Goal: Task Accomplishment & Management: Manage account settings

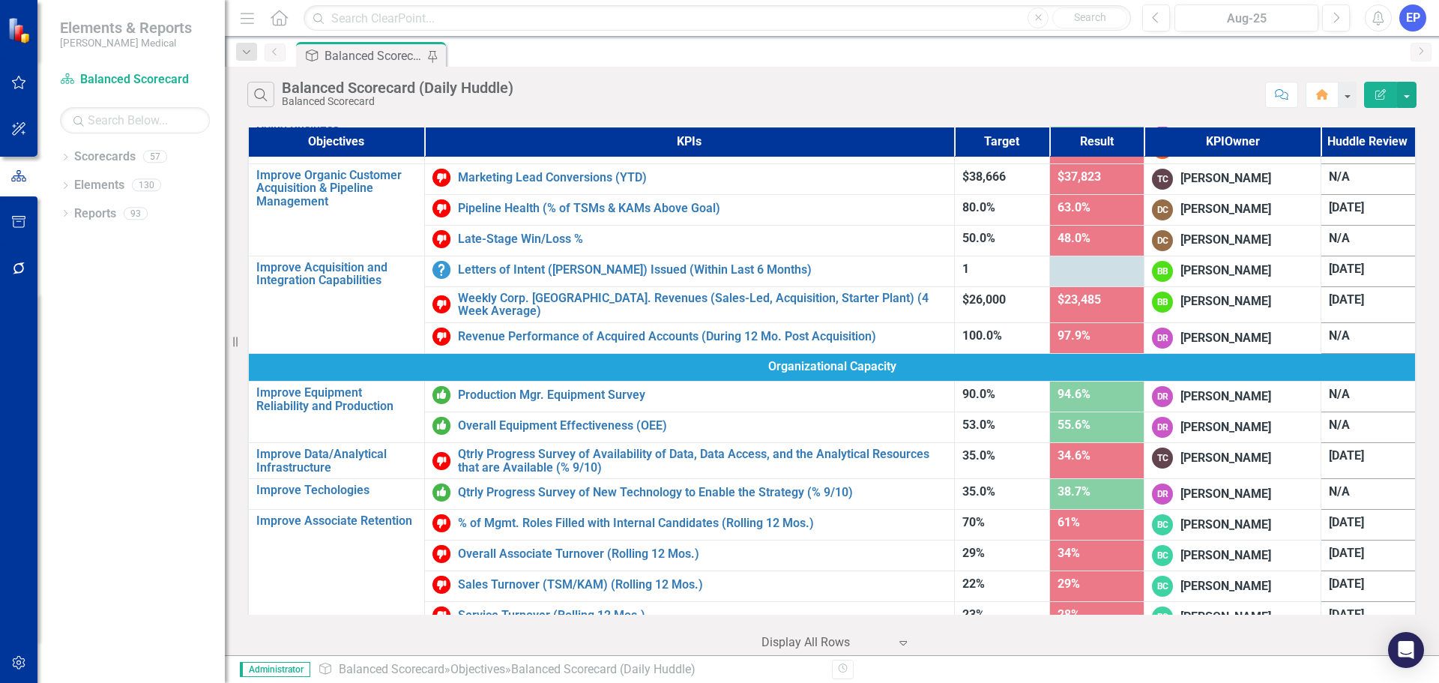
scroll to position [525, 0]
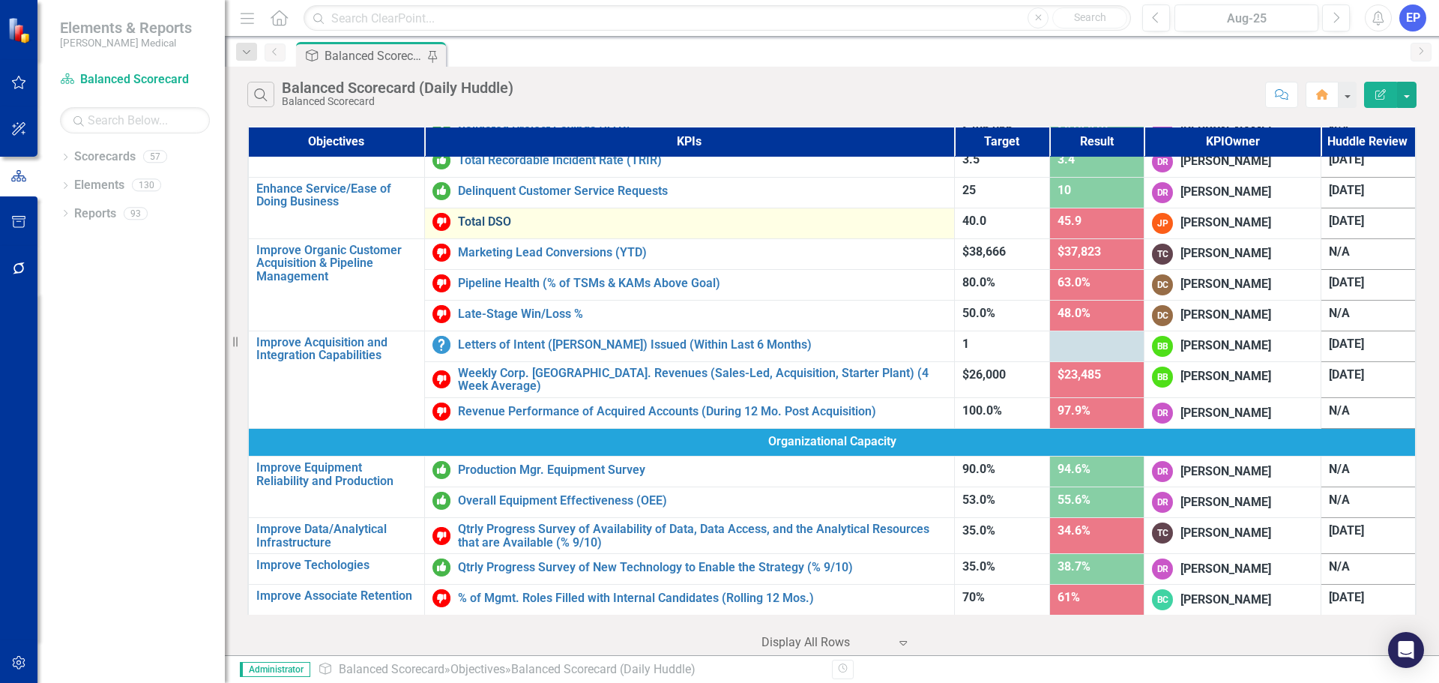
click at [487, 221] on link "Total DSO" at bounding box center [702, 221] width 489 height 13
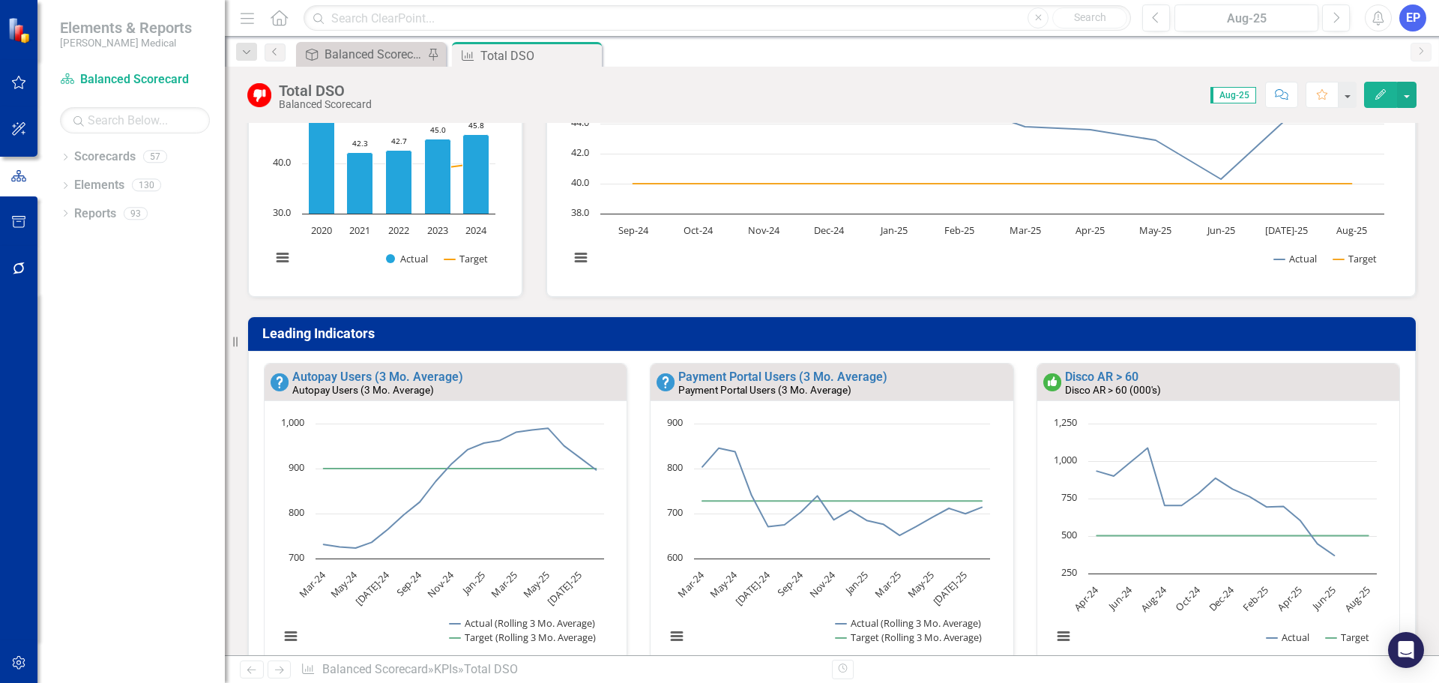
scroll to position [225, 0]
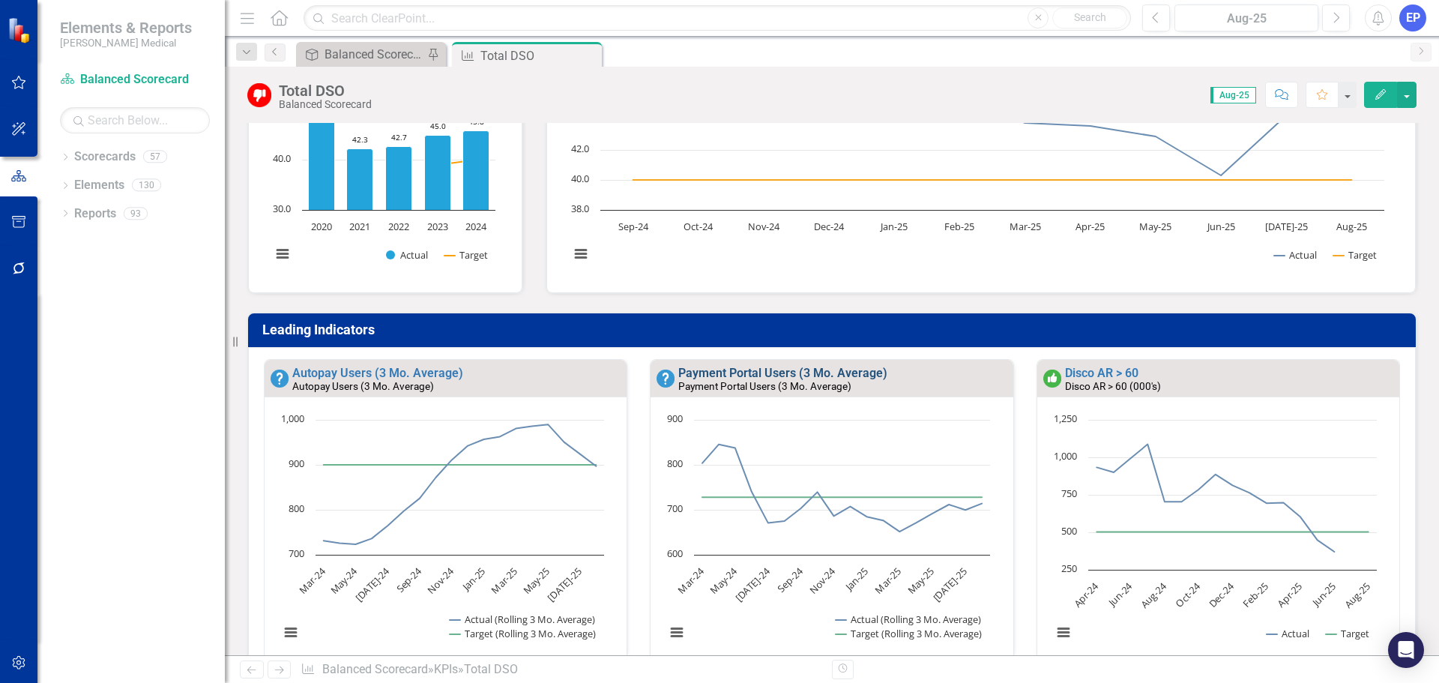
click at [773, 377] on link "Payment Portal Users (3 Mo. Average)" at bounding box center [782, 373] width 209 height 14
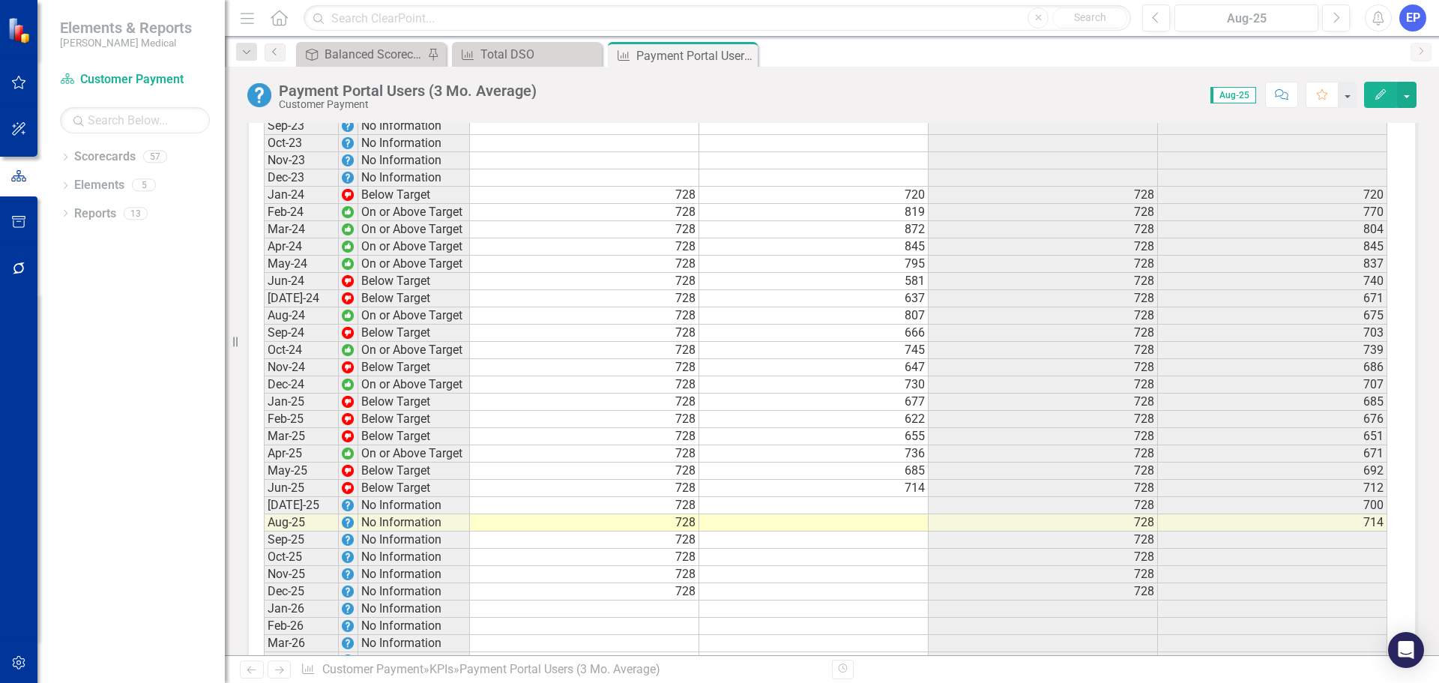
scroll to position [899, 0]
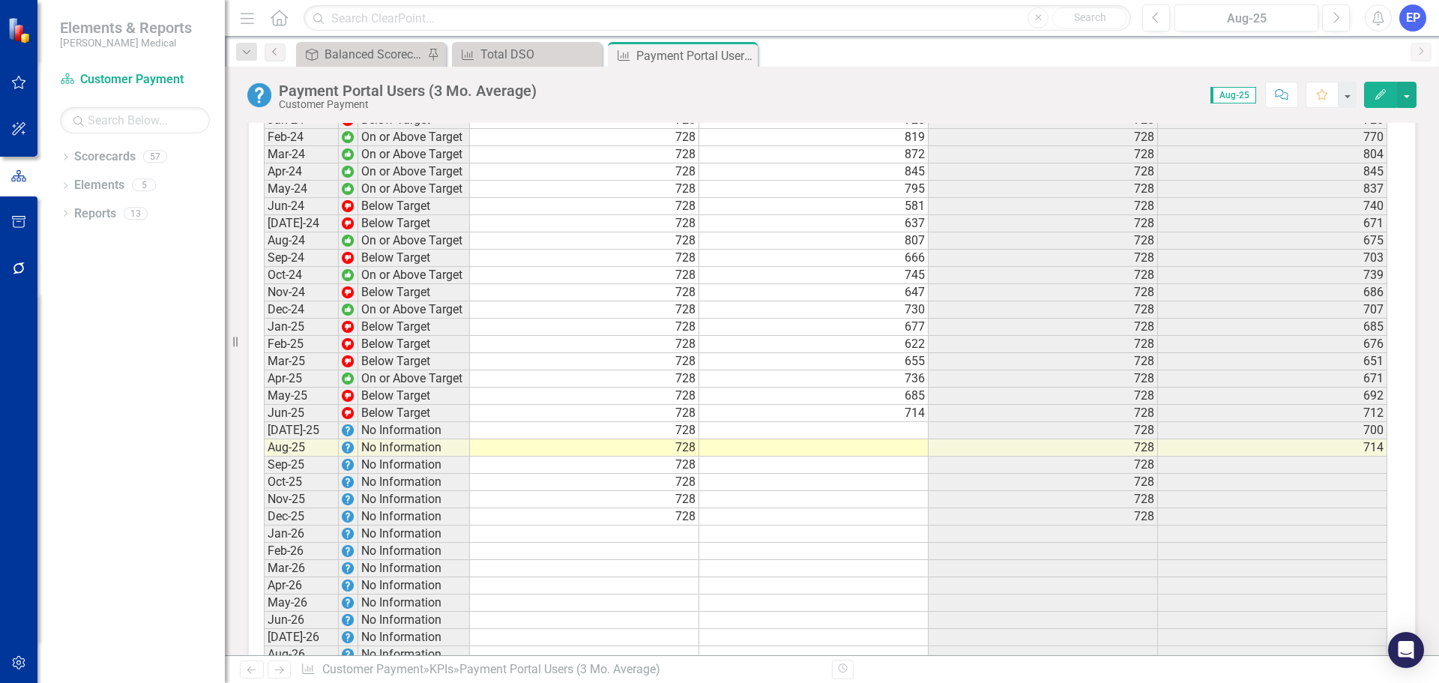
click at [778, 446] on td at bounding box center [813, 447] width 229 height 17
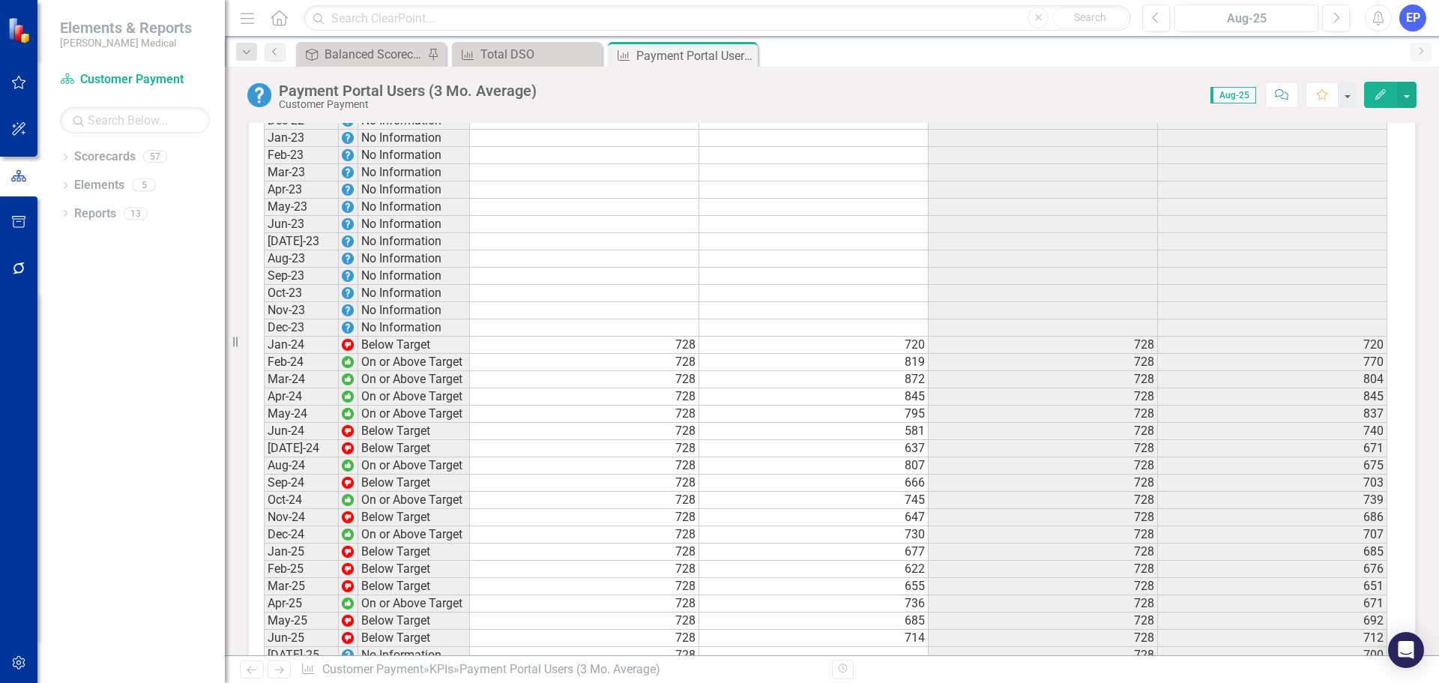
scroll to position [450, 0]
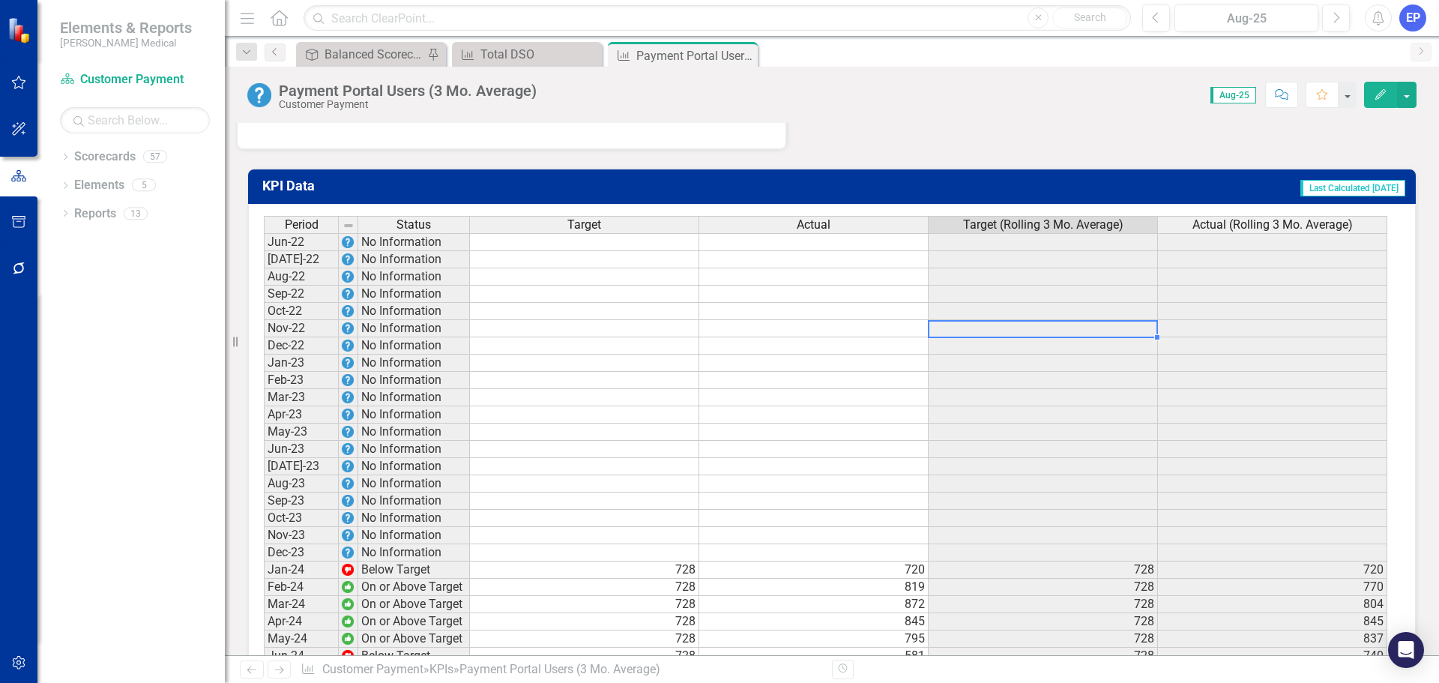
click at [1054, 335] on td at bounding box center [1043, 328] width 229 height 17
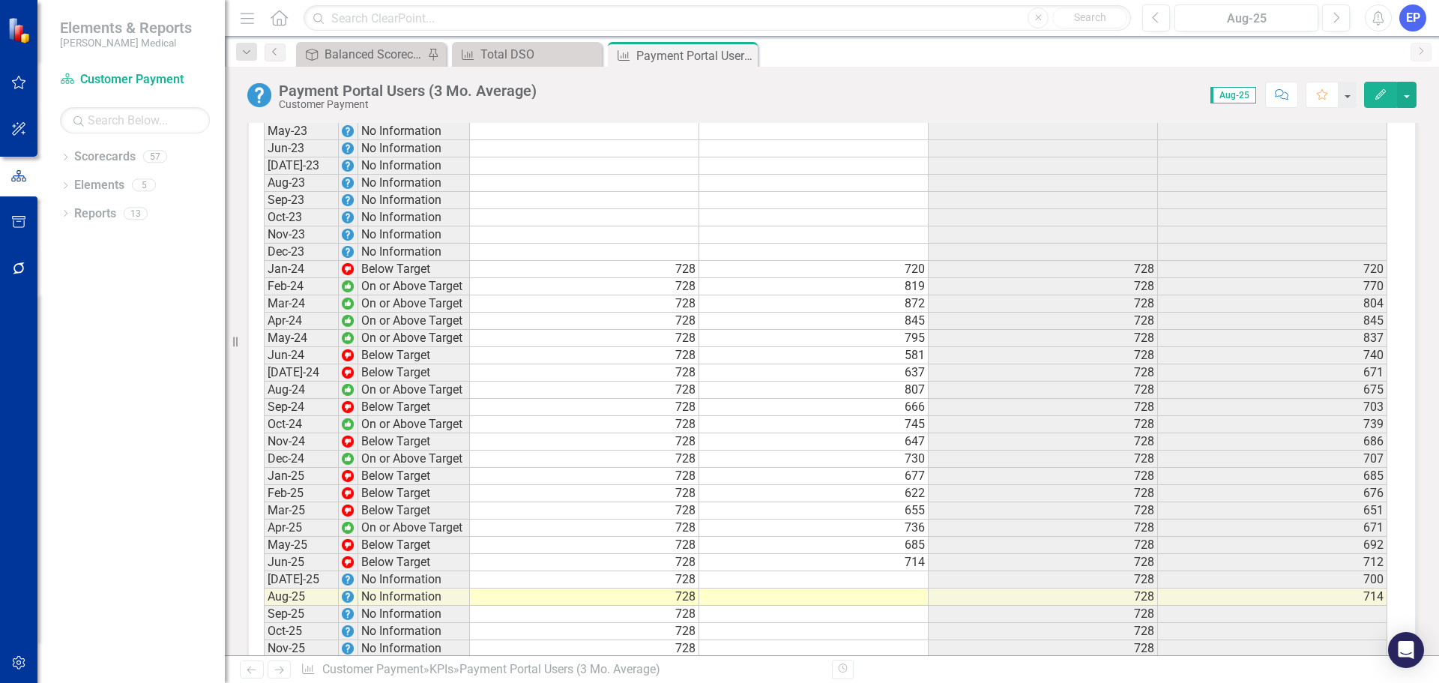
scroll to position [899, 0]
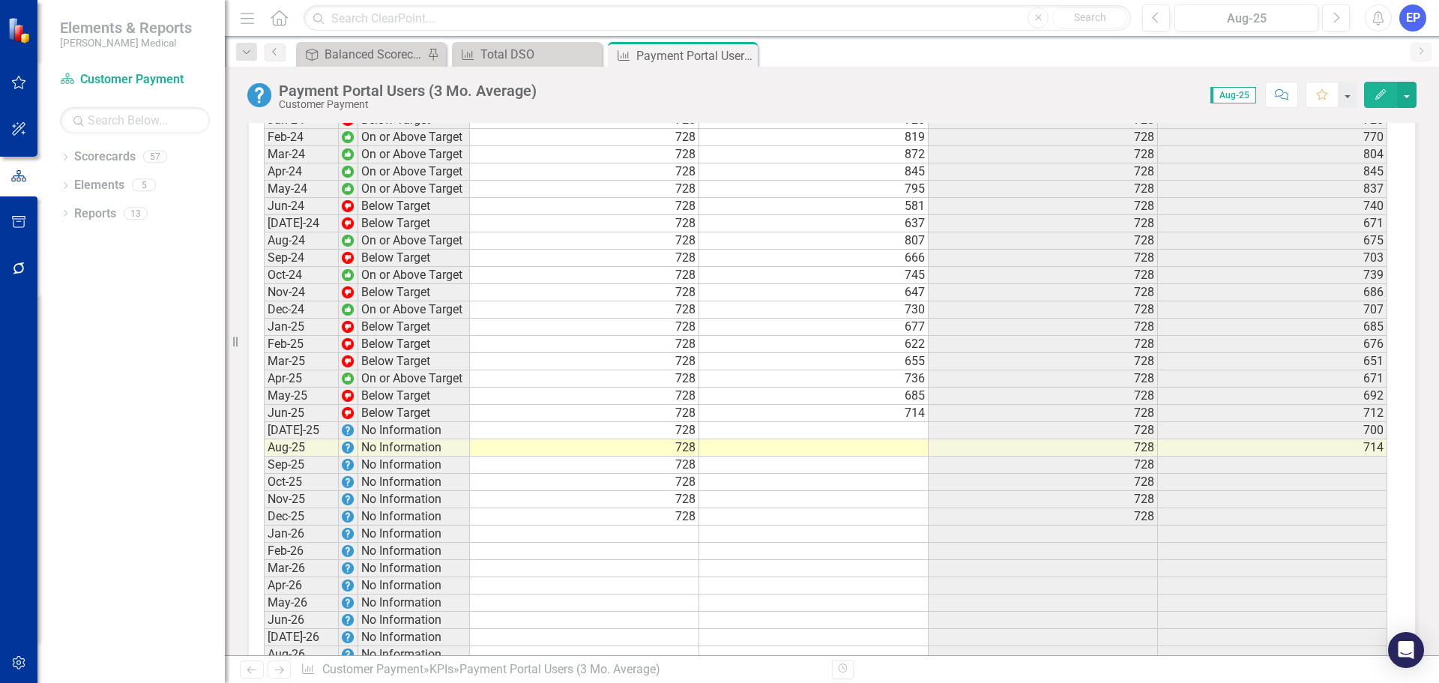
click at [1238, 467] on td at bounding box center [1272, 464] width 229 height 17
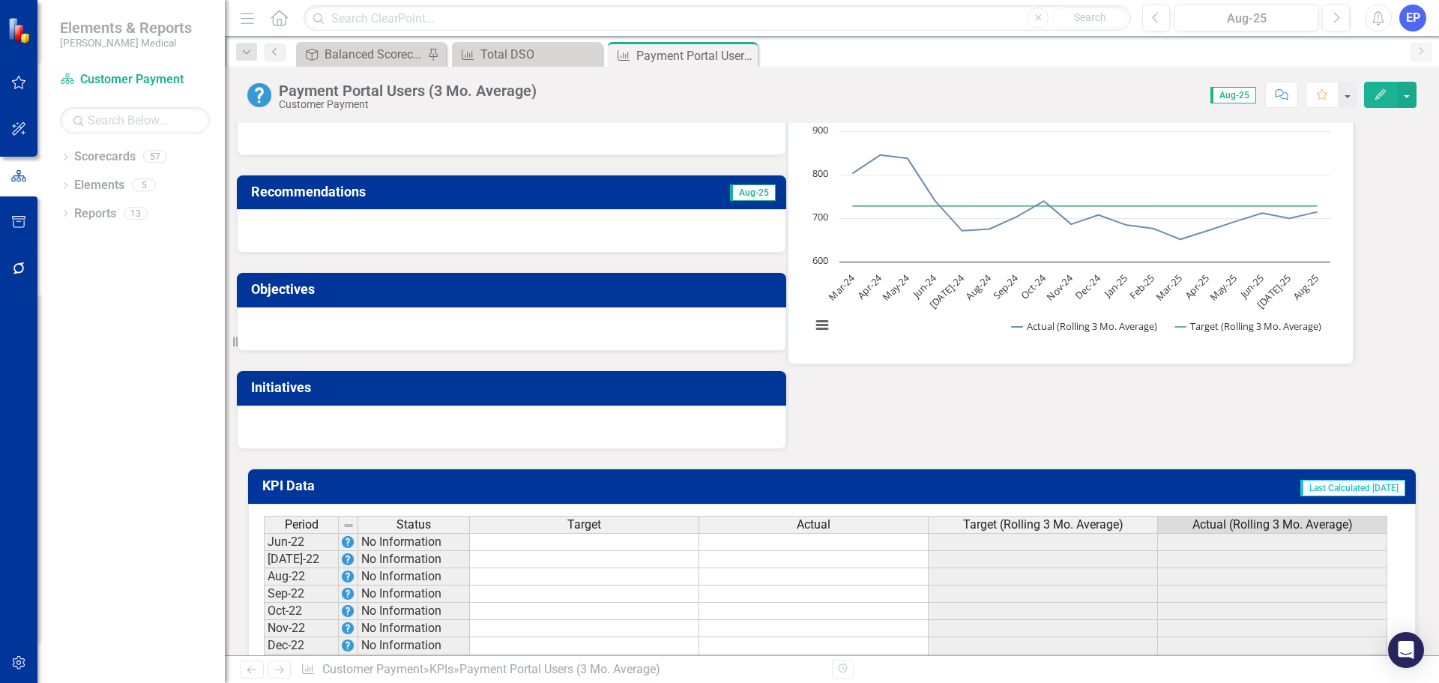
scroll to position [0, 0]
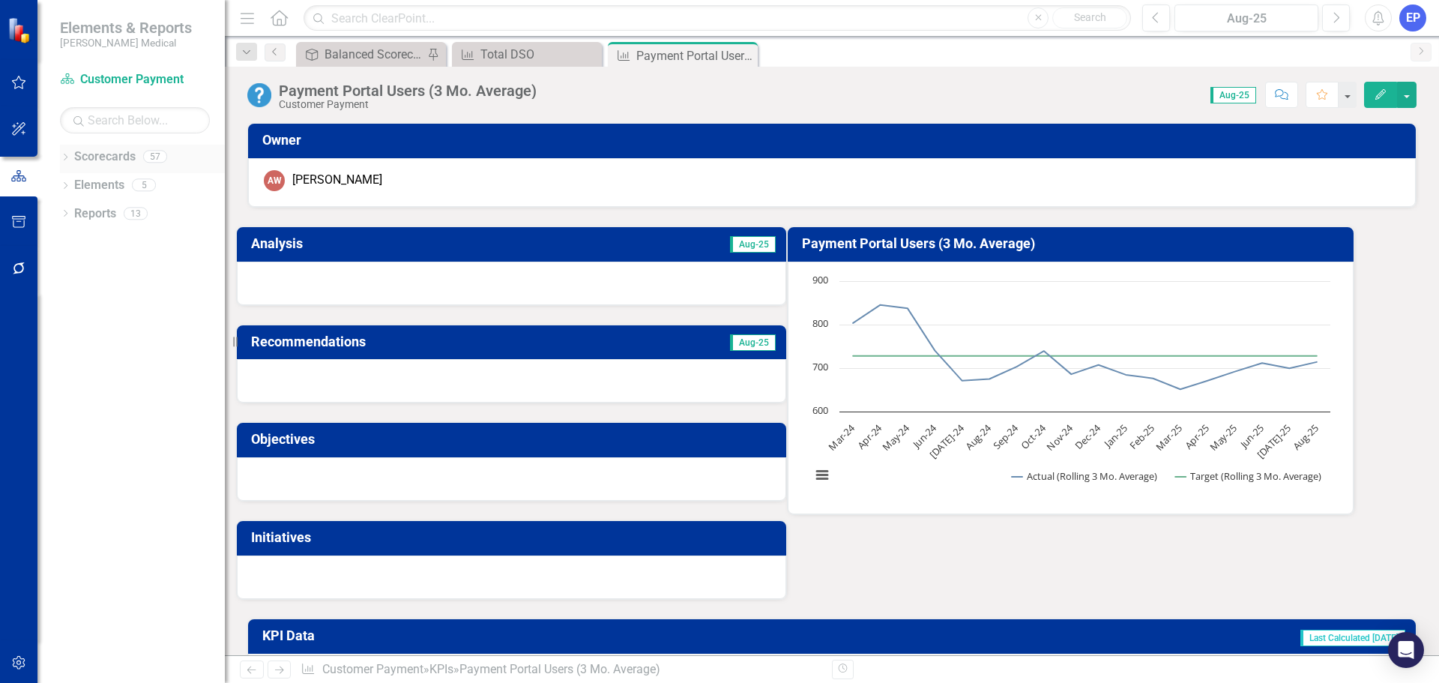
click at [63, 151] on div "Dropdown Scorecards 57" at bounding box center [142, 159] width 165 height 28
click at [65, 157] on icon "Dropdown" at bounding box center [65, 158] width 10 height 8
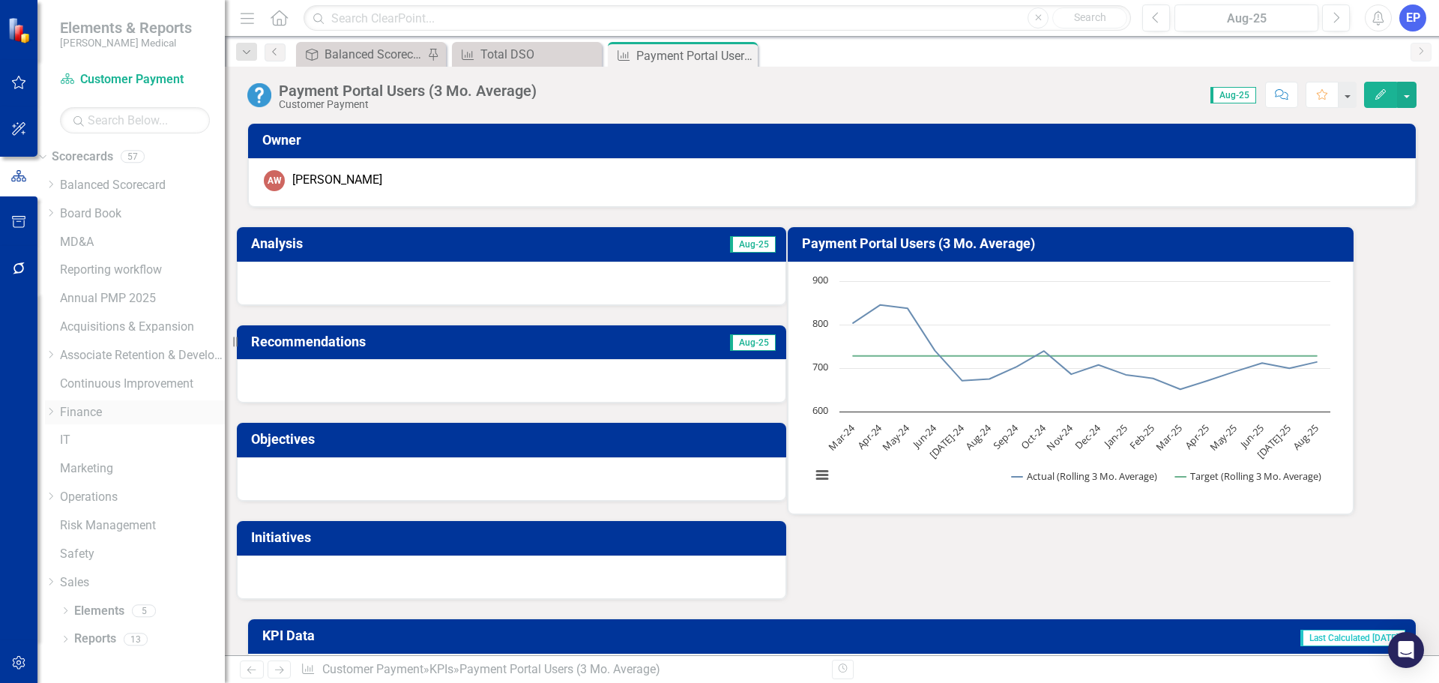
click at [106, 407] on link "Finance" at bounding box center [142, 412] width 165 height 17
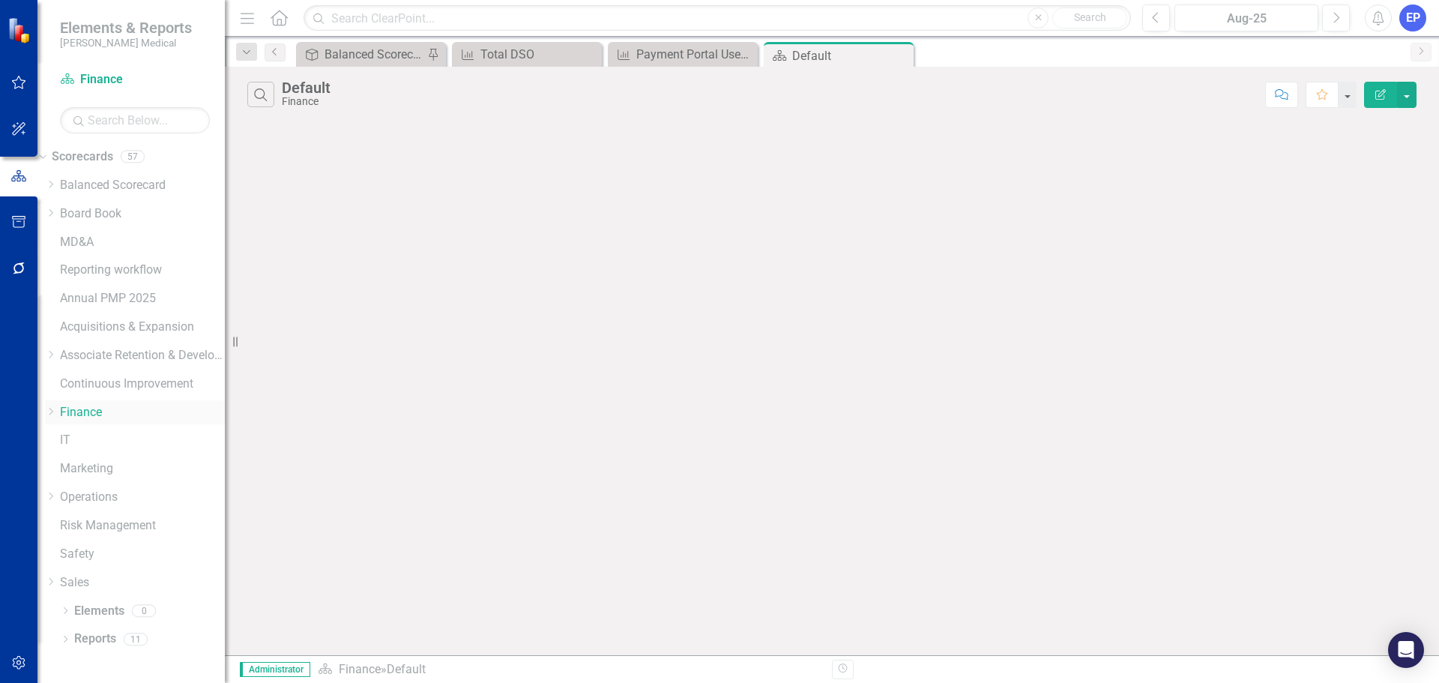
click at [56, 414] on icon "Dropdown" at bounding box center [50, 411] width 11 height 9
click at [114, 407] on link "Finance" at bounding box center [142, 412] width 165 height 17
click at [54, 414] on icon "Dropdown" at bounding box center [49, 409] width 9 height 11
click at [56, 582] on icon "Dropdown" at bounding box center [50, 581] width 11 height 9
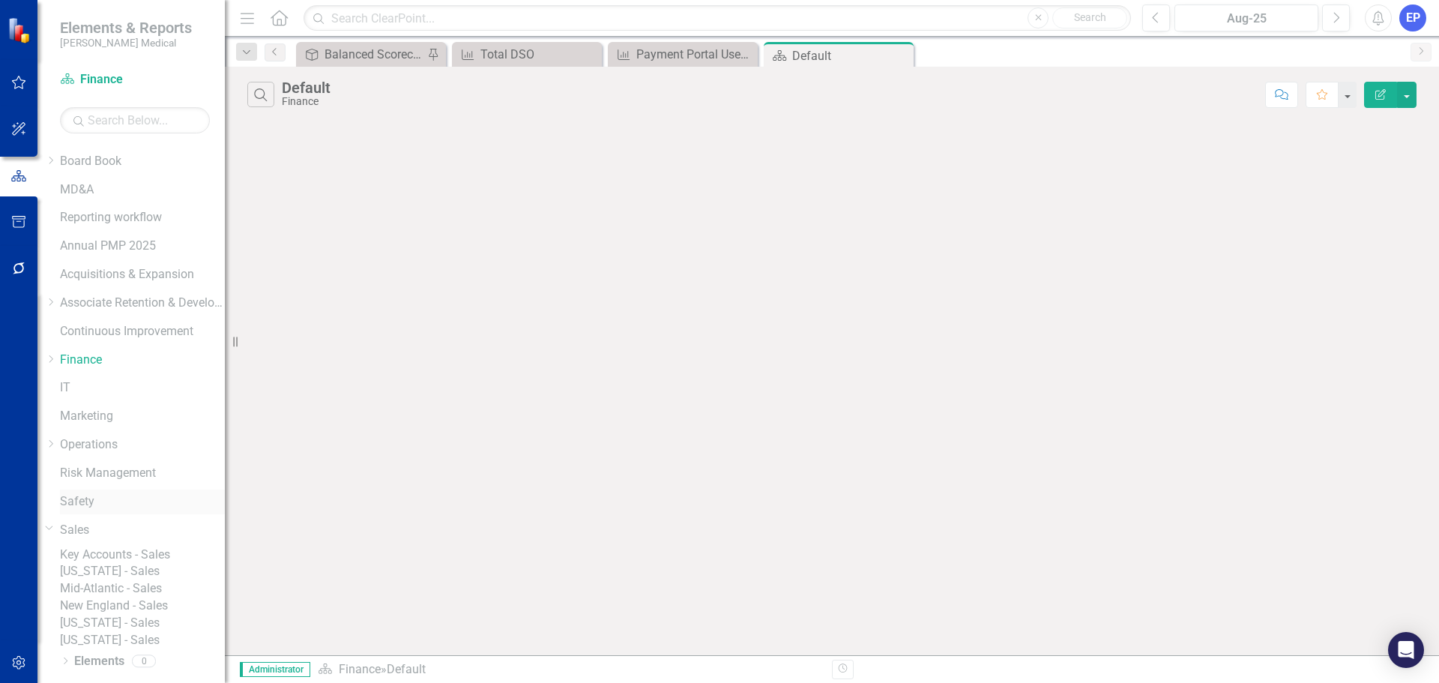
scroll to position [75, 0]
click at [56, 284] on icon "Dropdown" at bounding box center [50, 279] width 11 height 9
click at [56, 324] on icon "Dropdown" at bounding box center [50, 319] width 11 height 9
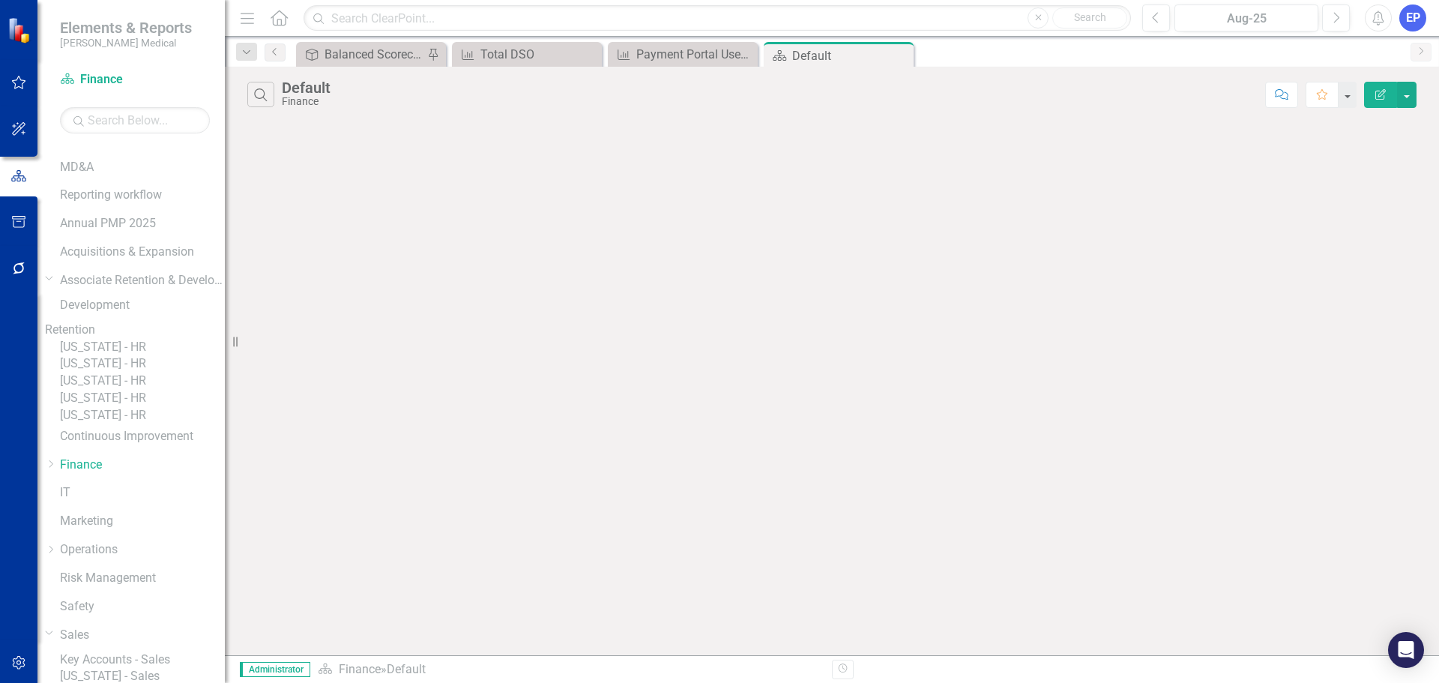
click at [119, 339] on link "Retention" at bounding box center [135, 330] width 180 height 17
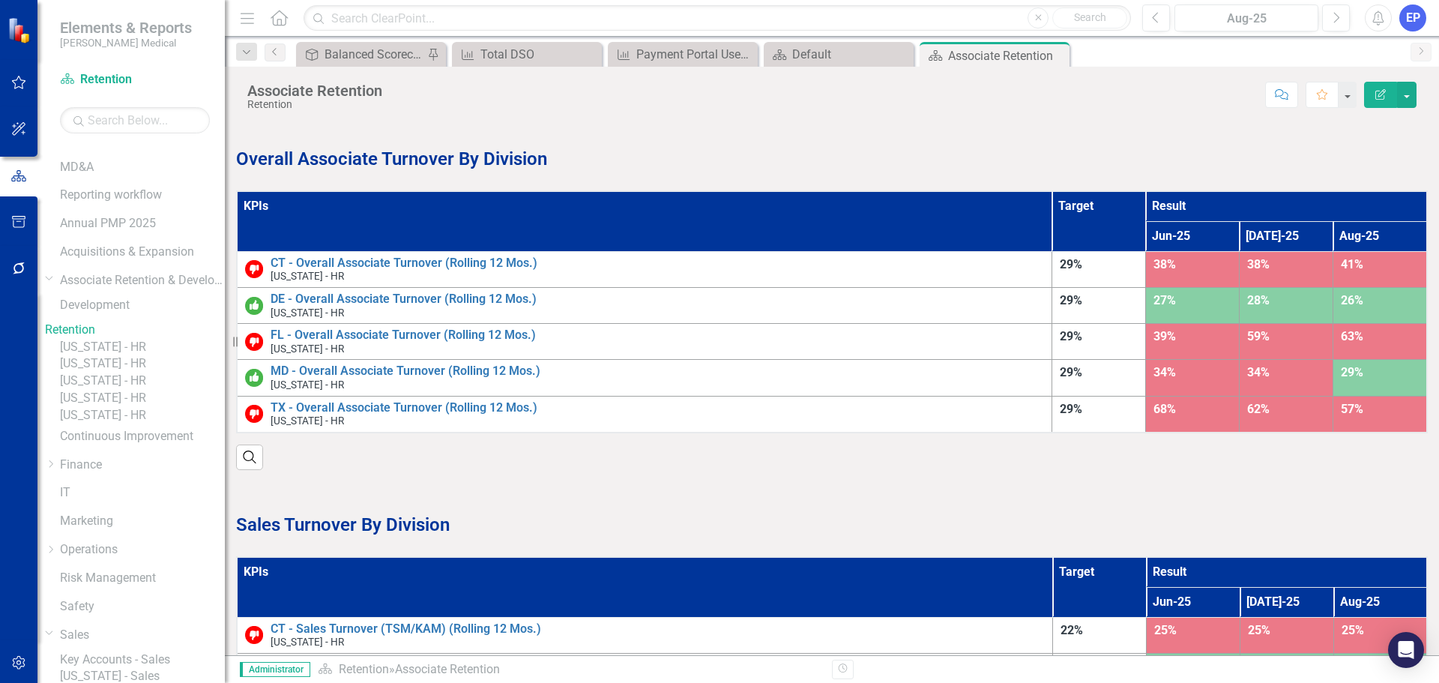
click at [151, 356] on link "[US_STATE] - HR" at bounding box center [142, 347] width 165 height 17
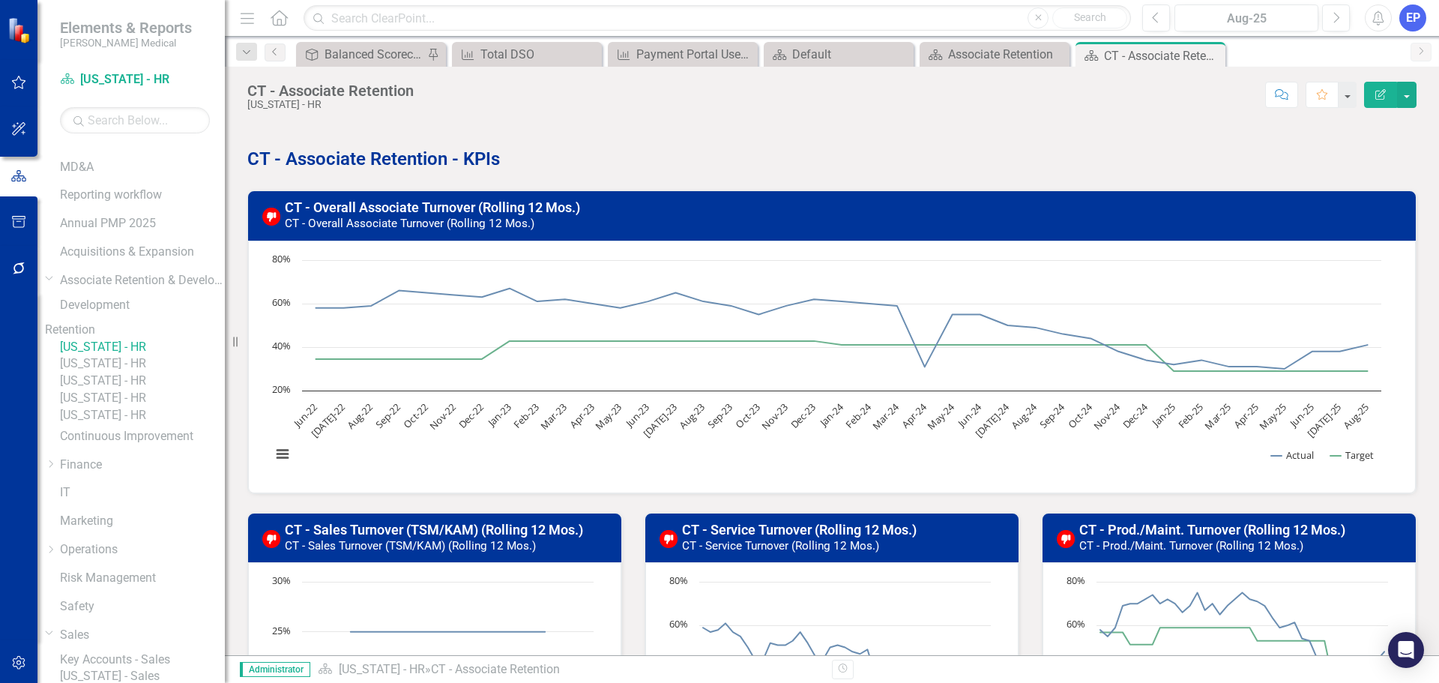
click at [127, 238] on icon "Dropdown" at bounding box center [131, 232] width 9 height 11
click at [92, 391] on link "Finance" at bounding box center [142, 383] width 165 height 17
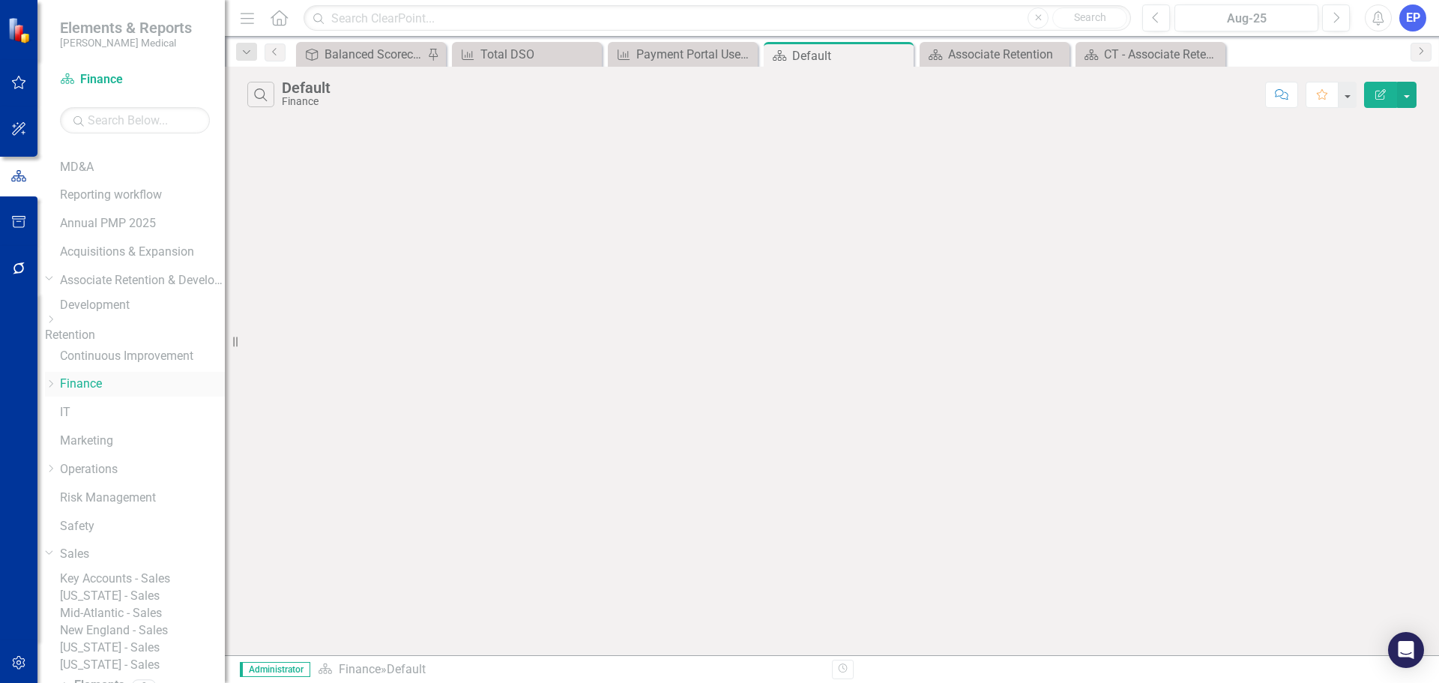
click at [91, 390] on link "Finance" at bounding box center [142, 383] width 165 height 17
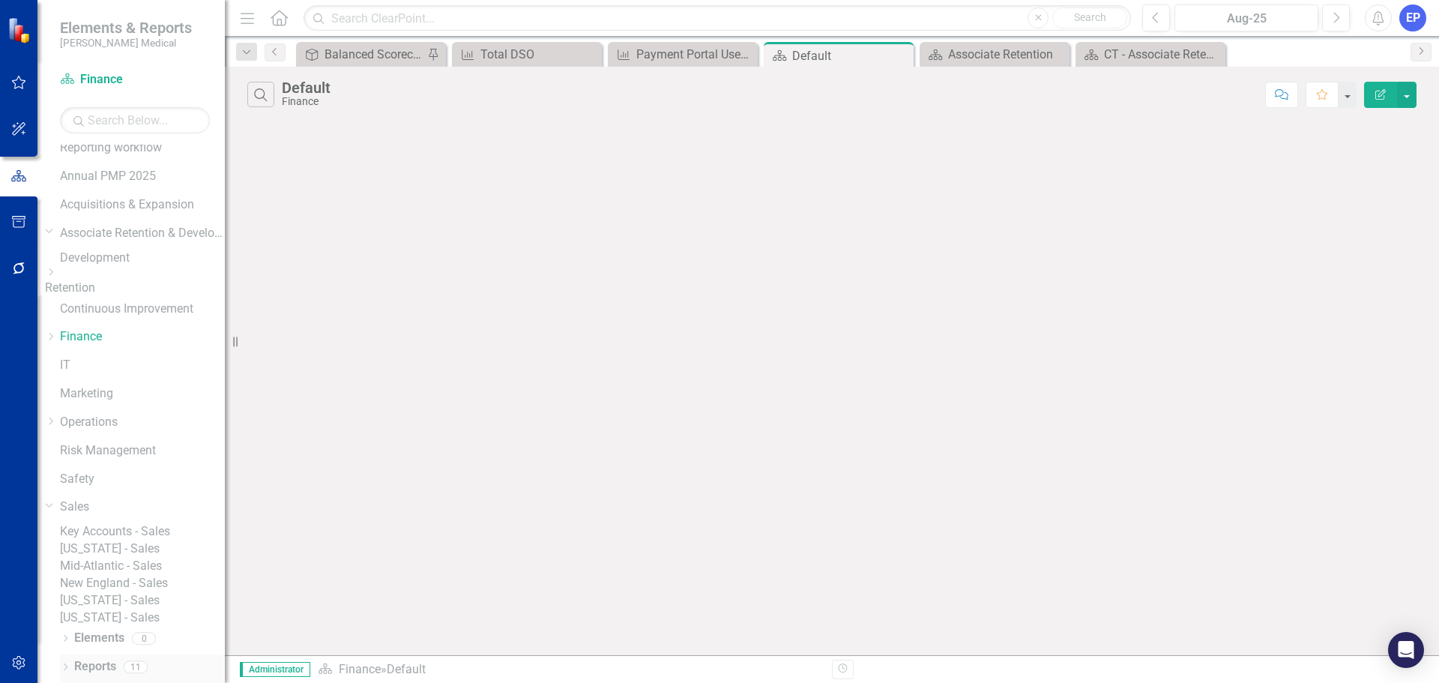
click at [91, 665] on link "Reports" at bounding box center [95, 666] width 42 height 17
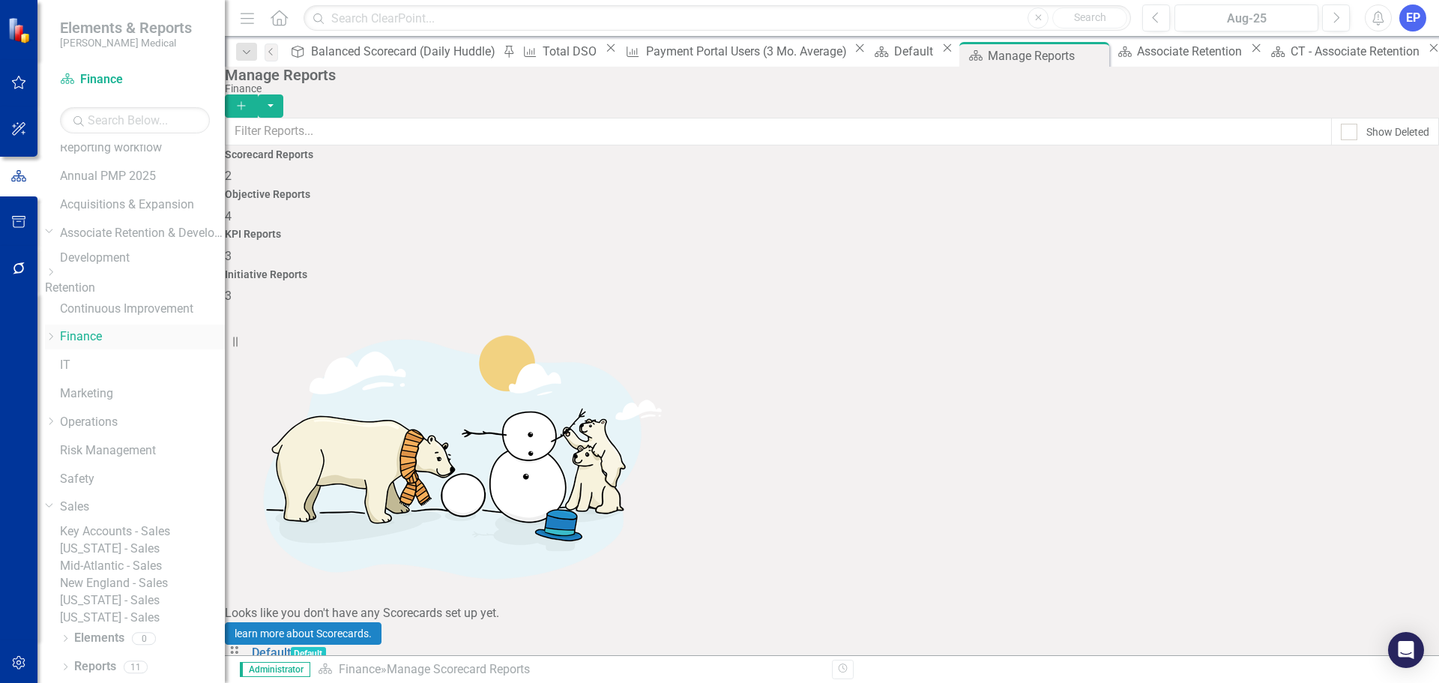
click at [56, 330] on div "Dropdown" at bounding box center [50, 336] width 11 height 13
click at [116, 336] on link "Customer Payment" at bounding box center [142, 344] width 165 height 17
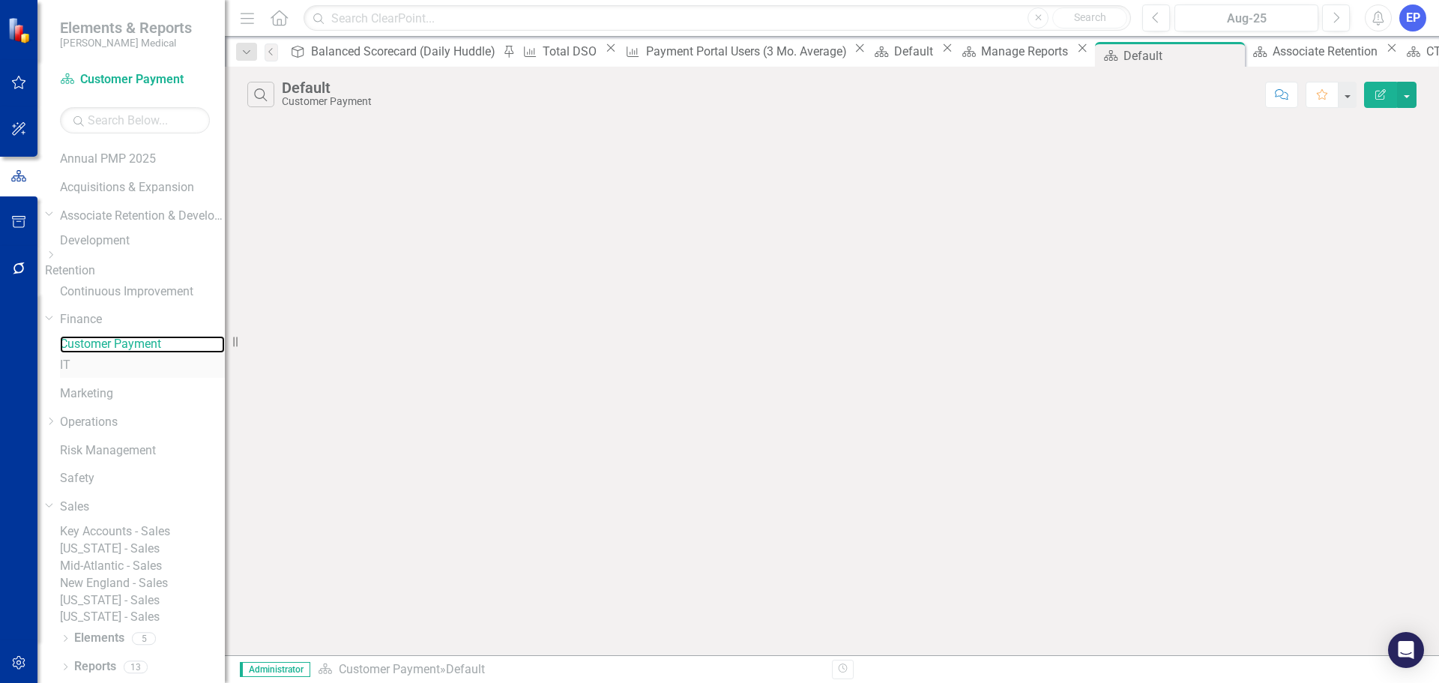
scroll to position [228, 0]
click at [103, 665] on link "Reports" at bounding box center [95, 666] width 42 height 17
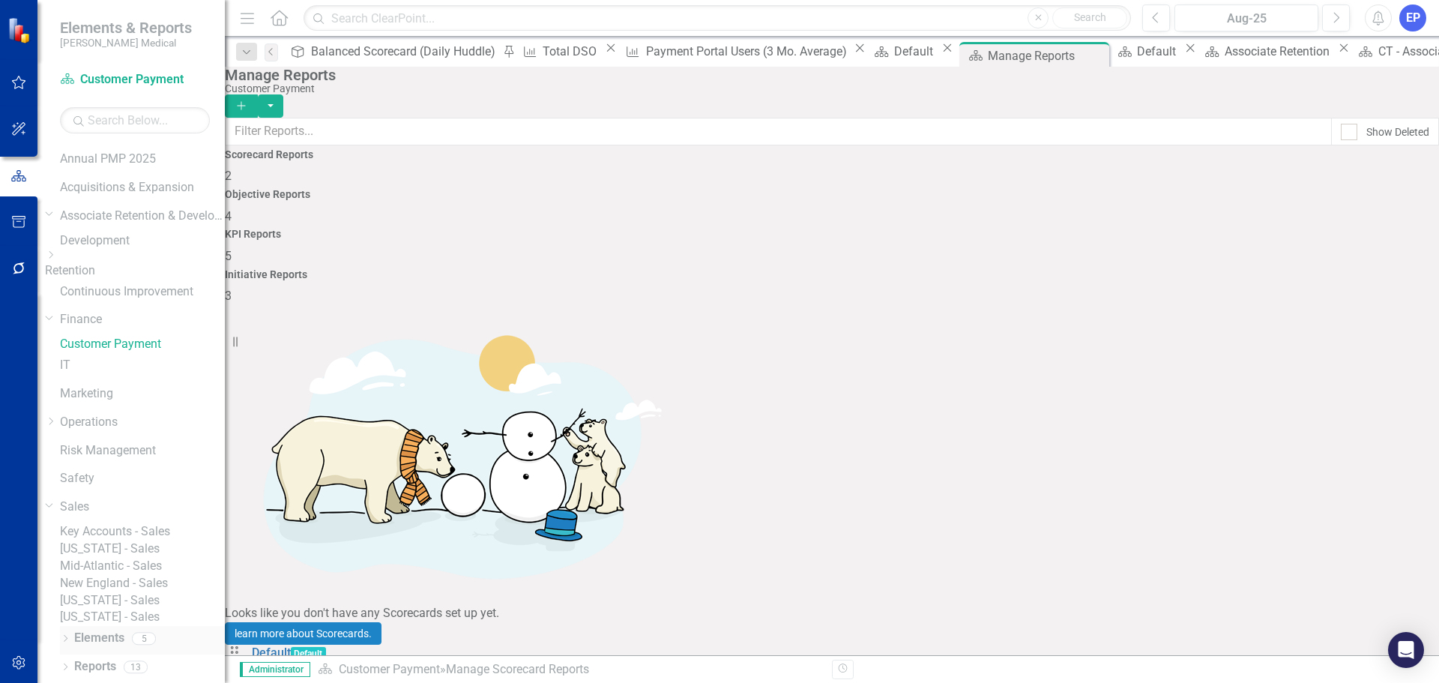
click at [89, 641] on link "Elements" at bounding box center [99, 638] width 50 height 17
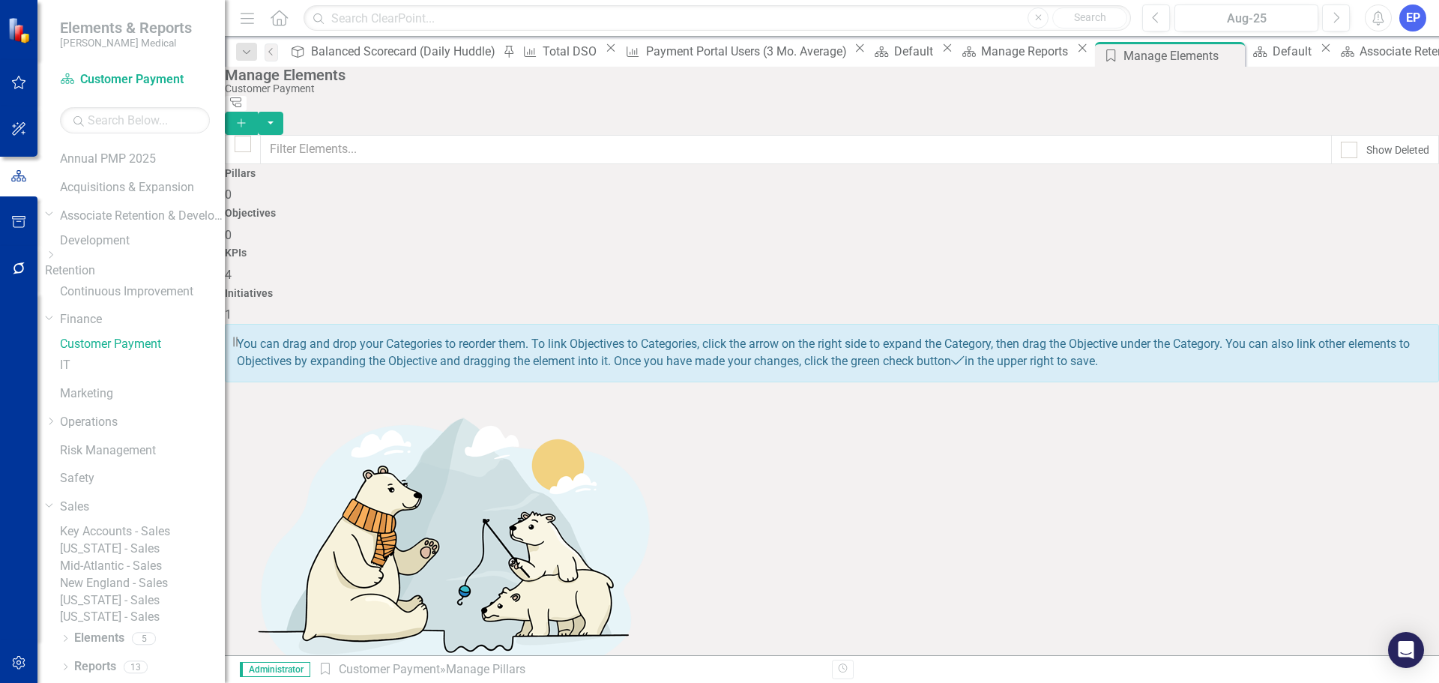
click at [232, 268] on span "4" at bounding box center [228, 275] width 7 height 14
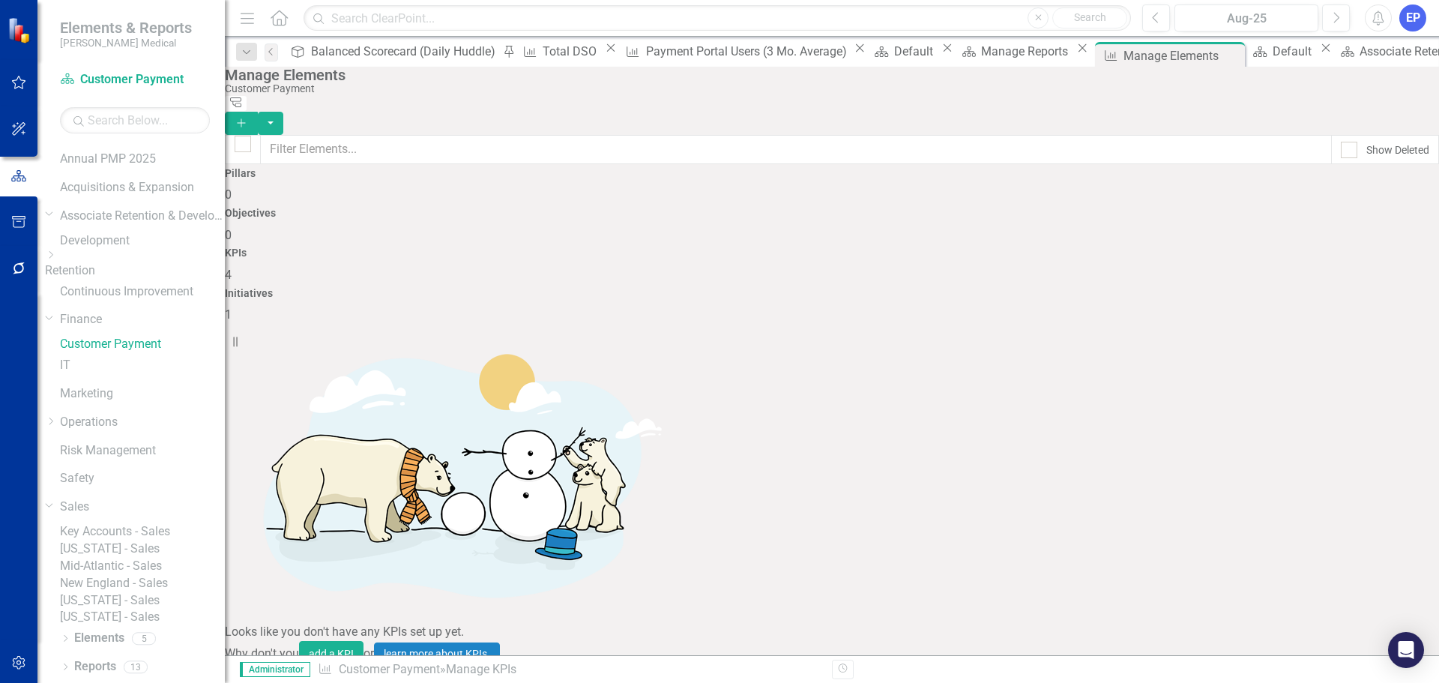
click at [1335, 533] on link "Trash Delete KPI" at bounding box center [1345, 539] width 118 height 28
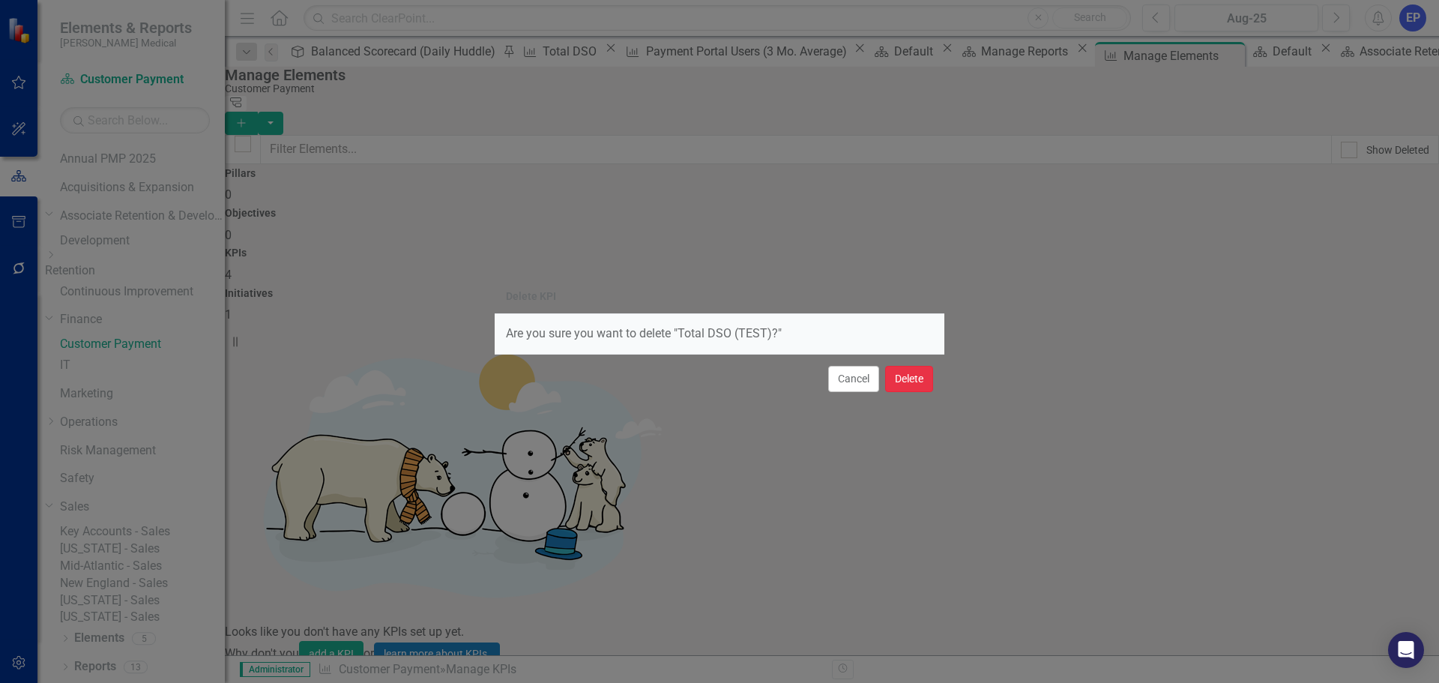
click at [910, 385] on button "Delete" at bounding box center [909, 379] width 48 height 26
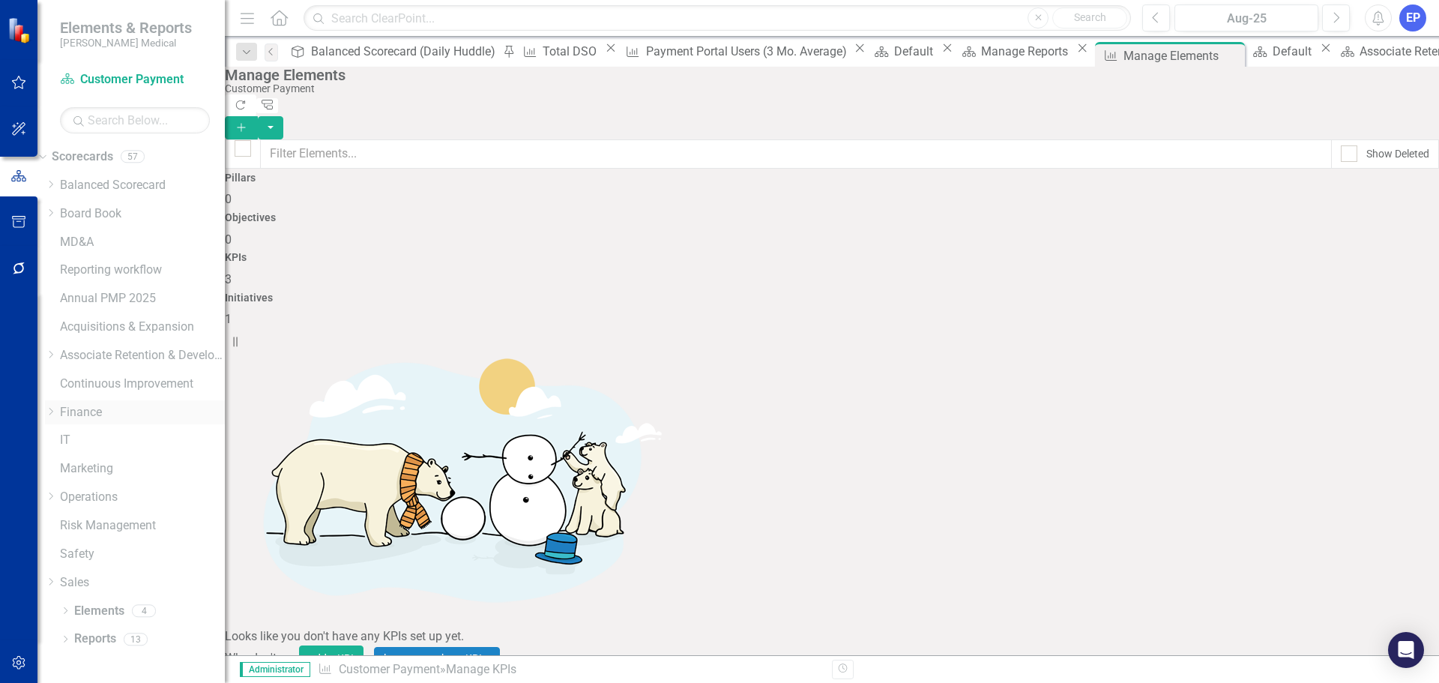
click at [53, 411] on icon at bounding box center [51, 411] width 4 height 7
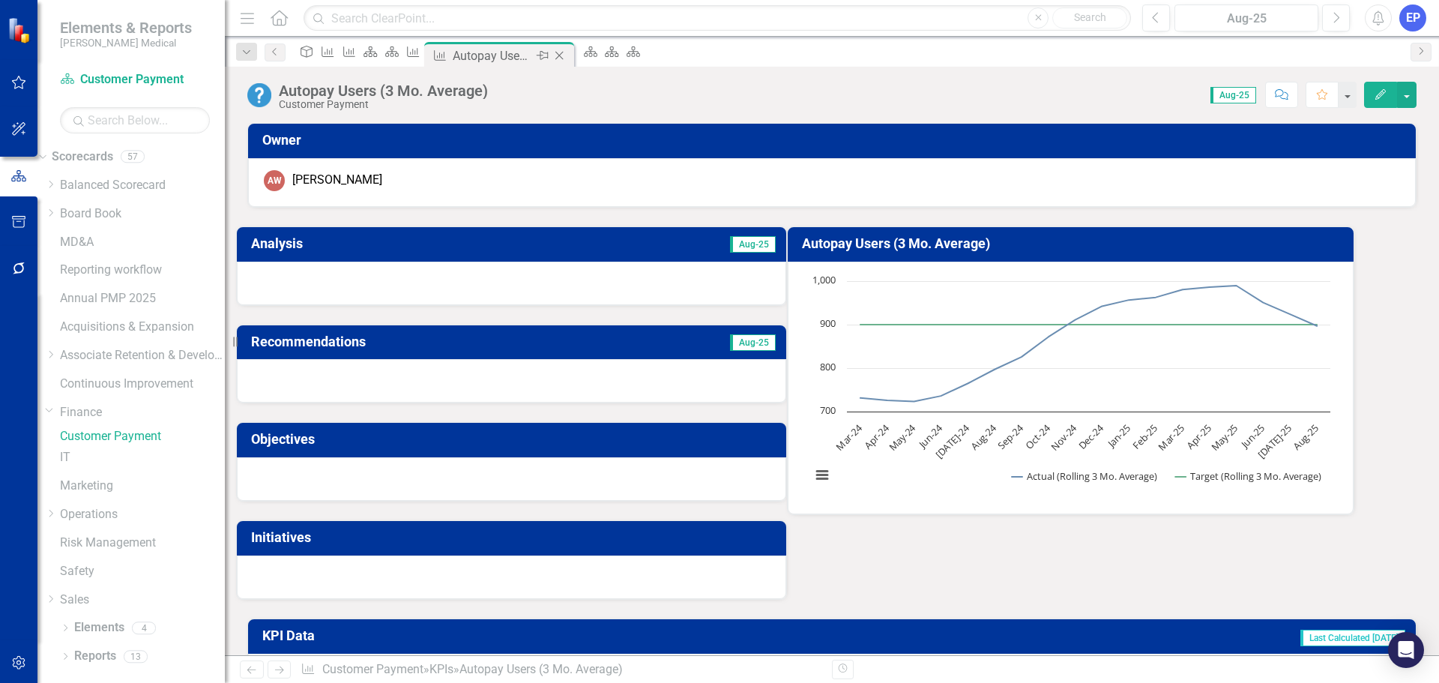
click at [567, 49] on icon "Close" at bounding box center [559, 55] width 15 height 12
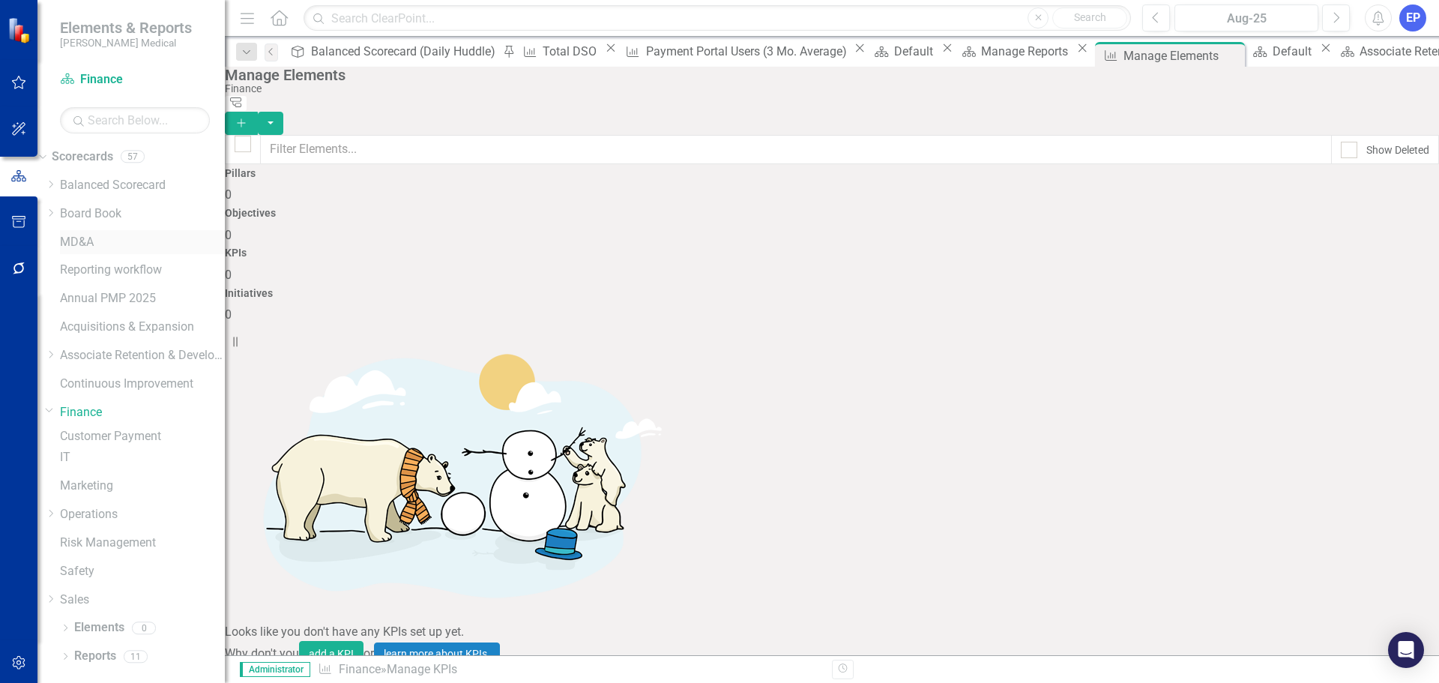
click at [116, 242] on link "MD&A" at bounding box center [142, 242] width 165 height 17
